Goal: Find specific page/section: Find specific page/section

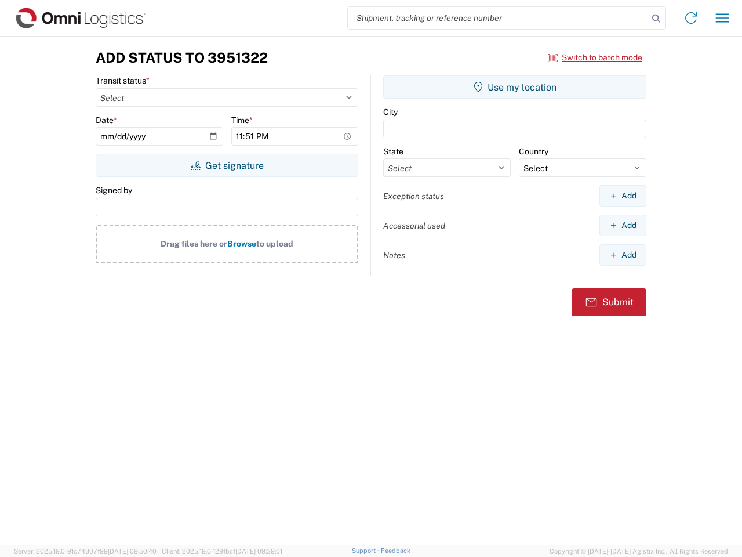
click at [498, 18] on input "search" at bounding box center [498, 18] width 300 height 22
click at [656, 19] on icon at bounding box center [656, 18] width 16 height 16
click at [691, 18] on icon at bounding box center [691, 18] width 19 height 19
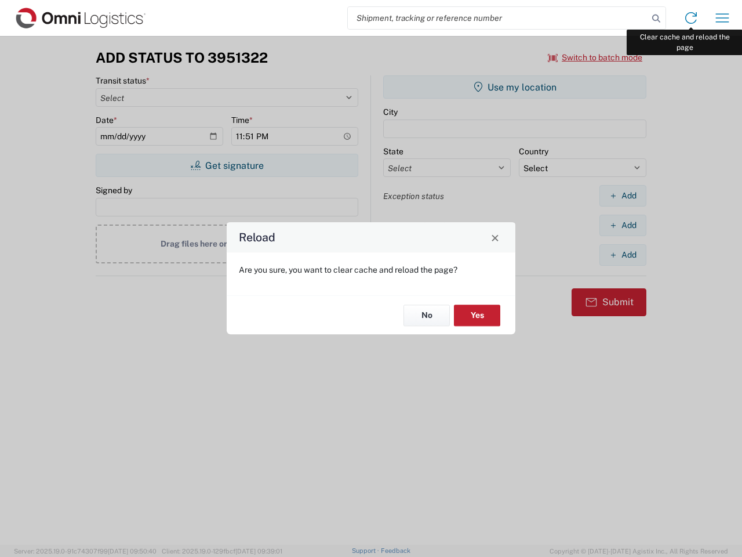
click at [723, 18] on div "Reload Are you sure, you want to clear cache and reload the page? No Yes" at bounding box center [371, 278] width 742 height 557
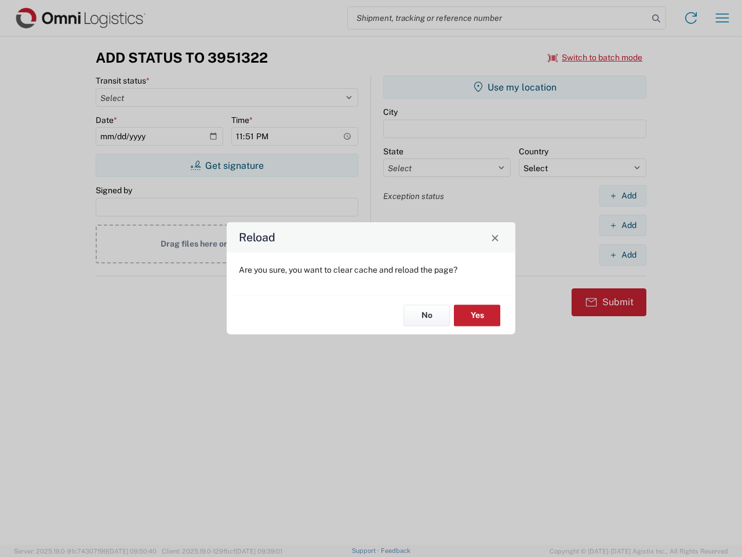
click at [596, 57] on div "Reload Are you sure, you want to clear cache and reload the page? No Yes" at bounding box center [371, 278] width 742 height 557
click at [227, 165] on div "Reload Are you sure, you want to clear cache and reload the page? No Yes" at bounding box center [371, 278] width 742 height 557
click at [515, 87] on div "Reload Are you sure, you want to clear cache and reload the page? No Yes" at bounding box center [371, 278] width 742 height 557
click at [623, 195] on div "Reload Are you sure, you want to clear cache and reload the page? No Yes" at bounding box center [371, 278] width 742 height 557
click at [623, 225] on div "Reload Are you sure, you want to clear cache and reload the page? No Yes" at bounding box center [371, 278] width 742 height 557
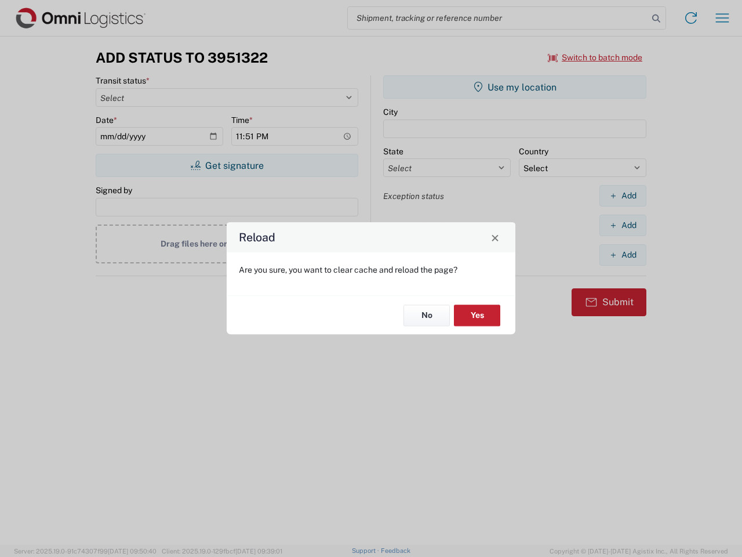
click at [623, 255] on div "Reload Are you sure, you want to clear cache and reload the page? No Yes" at bounding box center [371, 278] width 742 height 557
